Goal: Navigation & Orientation: Find specific page/section

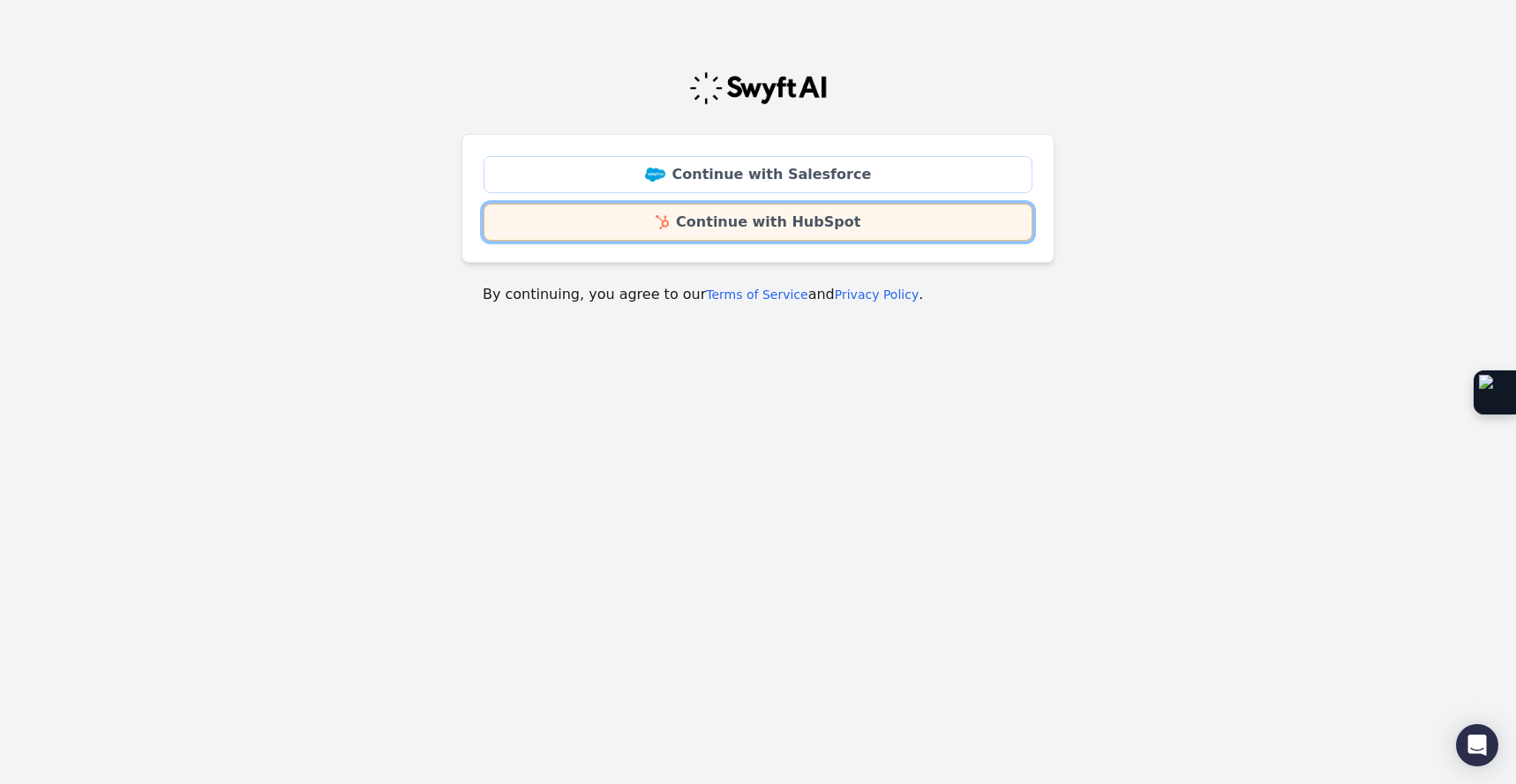
click at [697, 231] on link "Continue with HubSpot" at bounding box center [758, 222] width 549 height 37
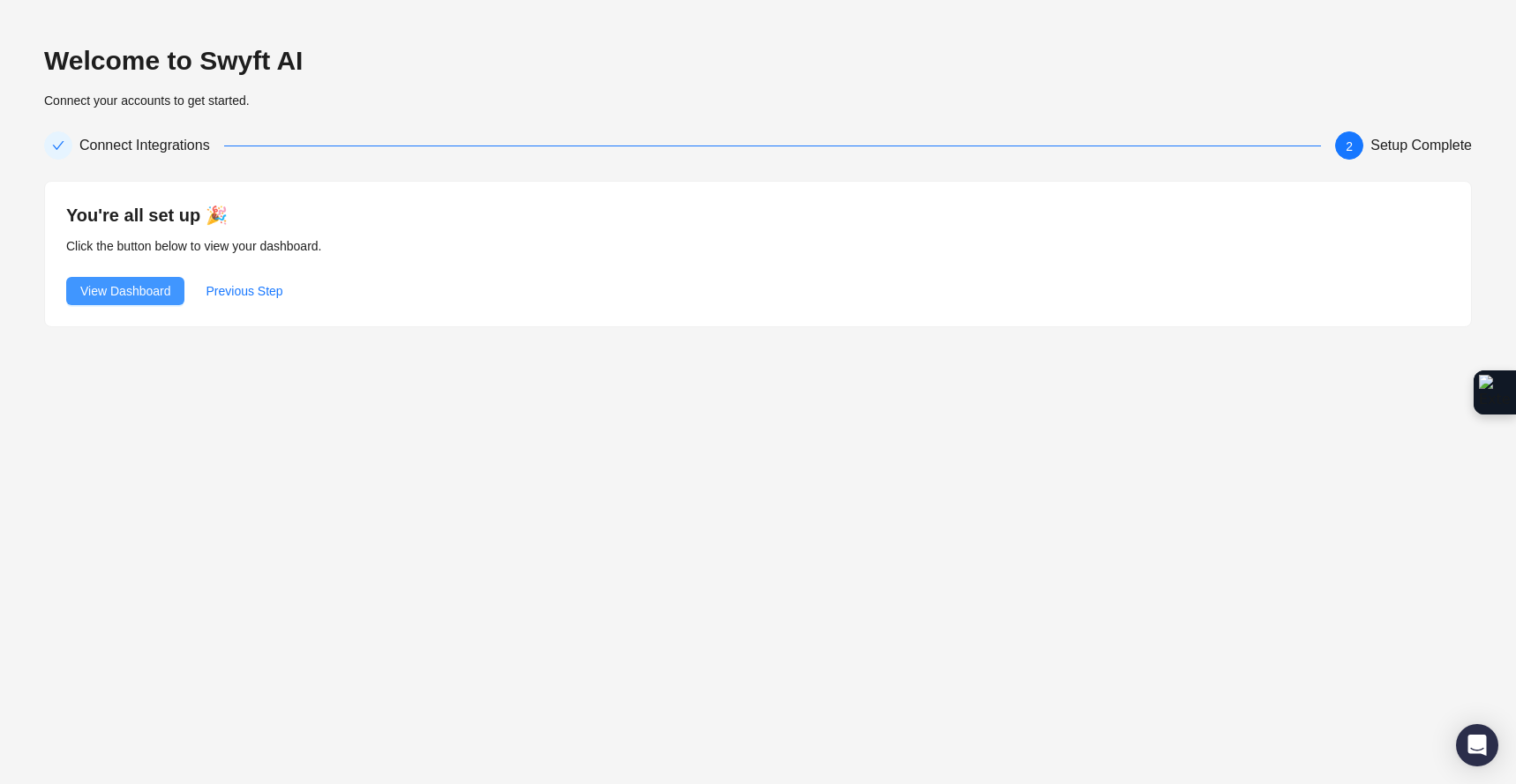
click at [116, 296] on span "View Dashboard" at bounding box center [125, 291] width 90 height 20
